Goal: Transaction & Acquisition: Subscribe to service/newsletter

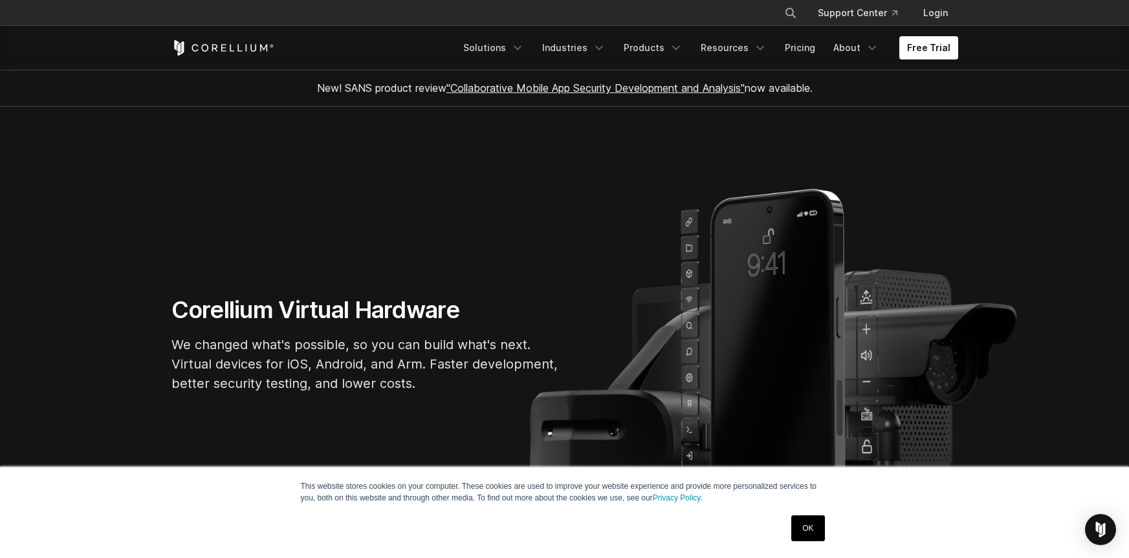
click at [665, 405] on section "Corellium Virtual Hardware We changed what's possible, so you can build what's …" at bounding box center [564, 350] width 1129 height 486
click at [939, 49] on link "Free Trial" at bounding box center [928, 47] width 59 height 23
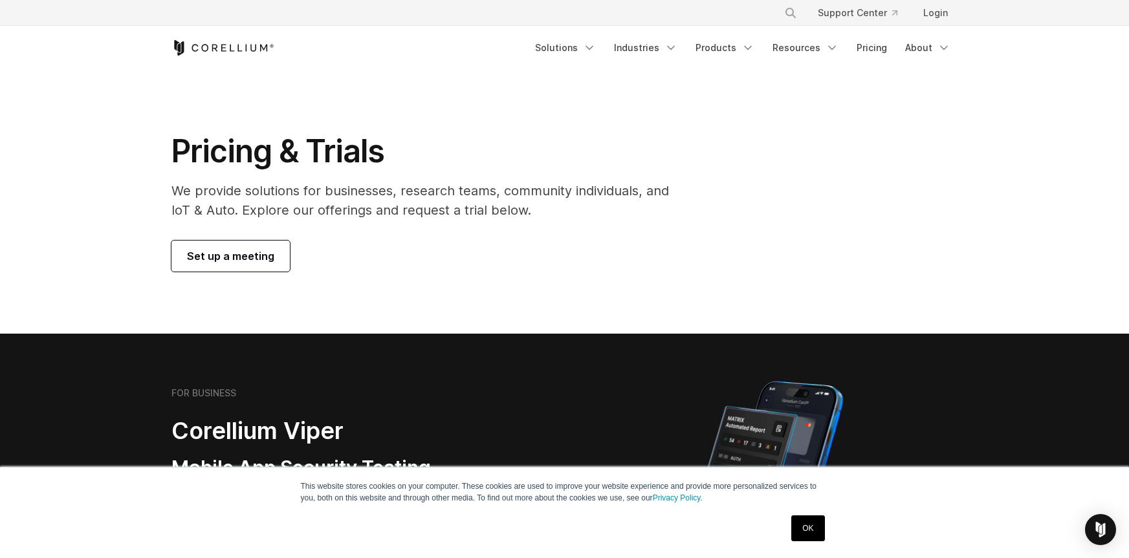
click at [822, 533] on link "OK" at bounding box center [807, 529] width 33 height 26
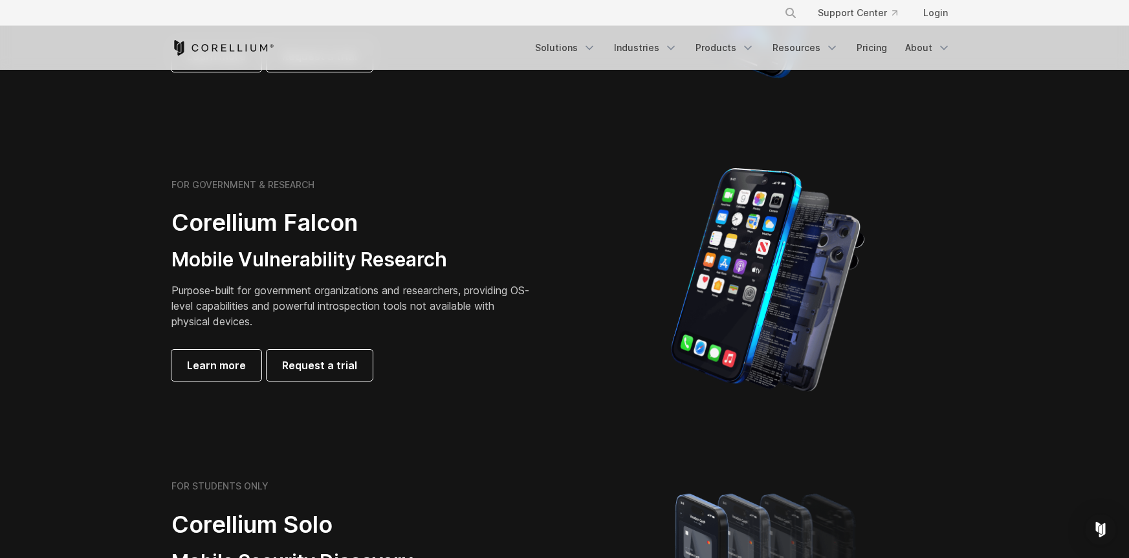
scroll to position [259, 0]
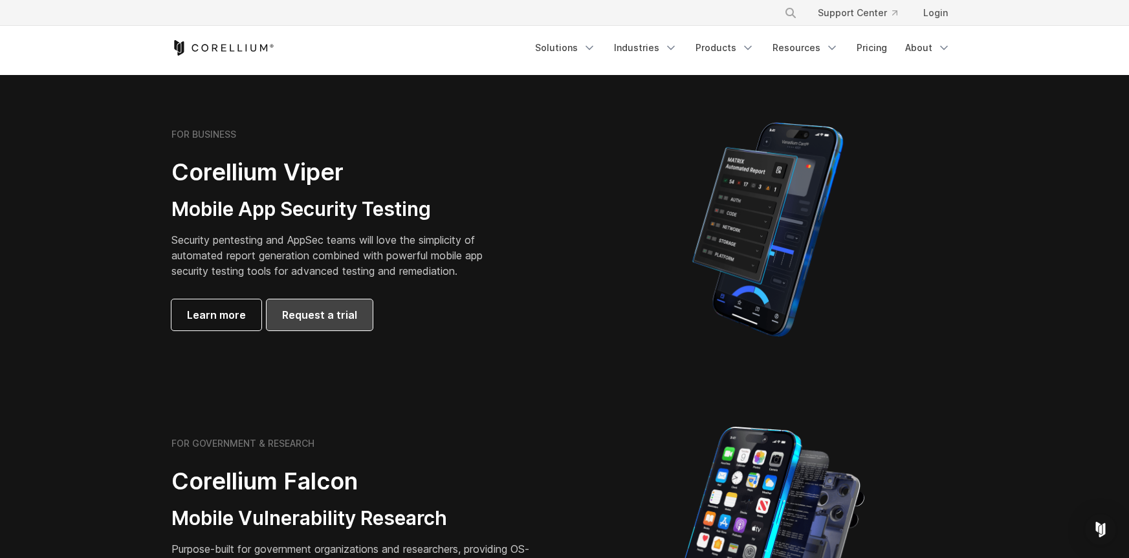
click at [315, 330] on link "Request a trial" at bounding box center [320, 315] width 106 height 31
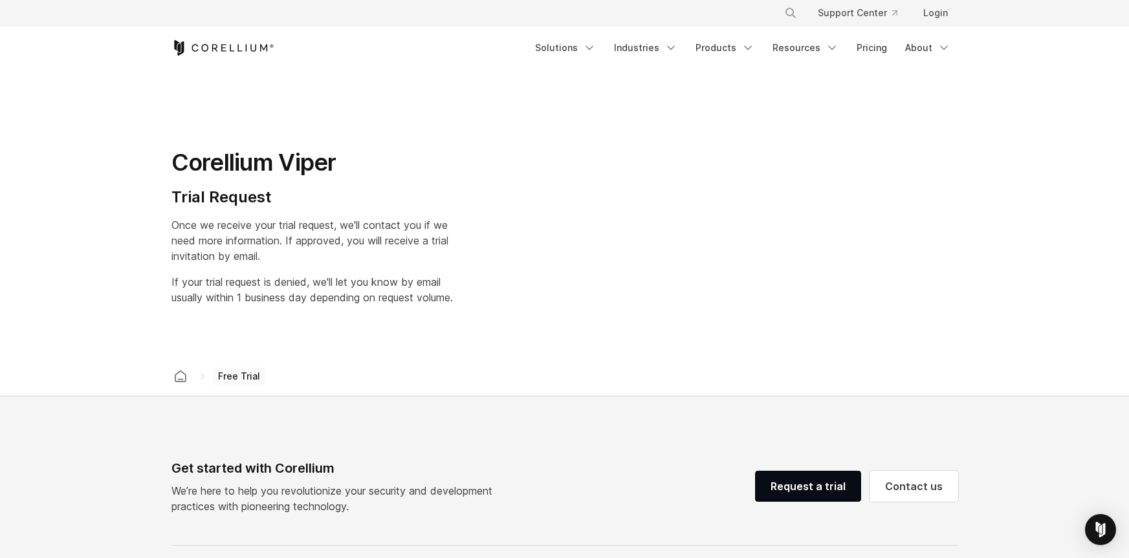
select select "**"
